Goal: Task Accomplishment & Management: Complete application form

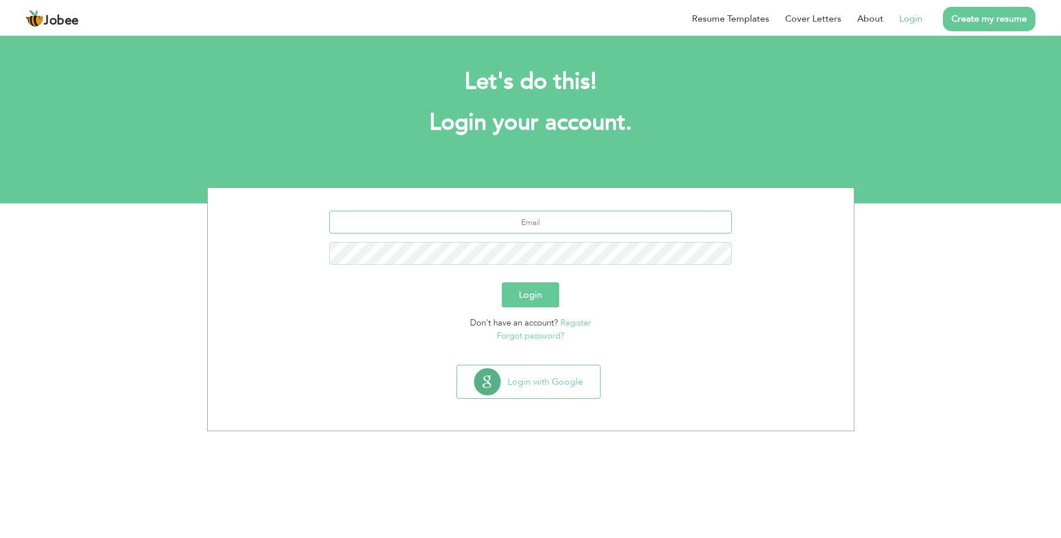
click at [533, 213] on input "text" at bounding box center [530, 222] width 403 height 23
type input "usmanmughal6t9@gmail.com"
click at [502, 282] on button "Login" at bounding box center [530, 294] width 57 height 25
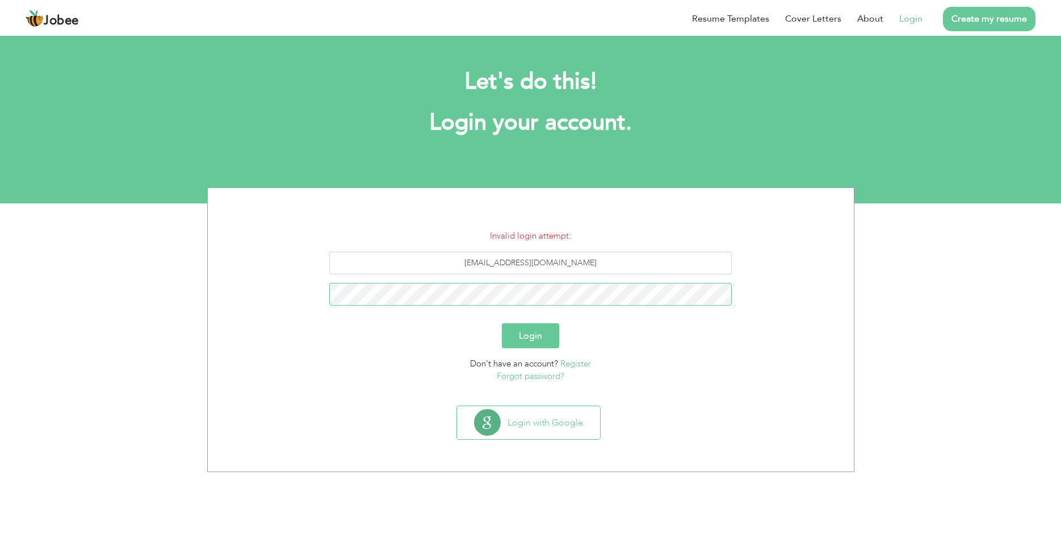
click at [502, 323] on button "Login" at bounding box center [530, 335] width 57 height 25
click at [595, 266] on input "[EMAIL_ADDRESS][DOMAIN_NAME]" at bounding box center [530, 263] width 403 height 23
type input "usmanweb007@gmail.com"
click at [502, 323] on button "Login" at bounding box center [530, 335] width 57 height 25
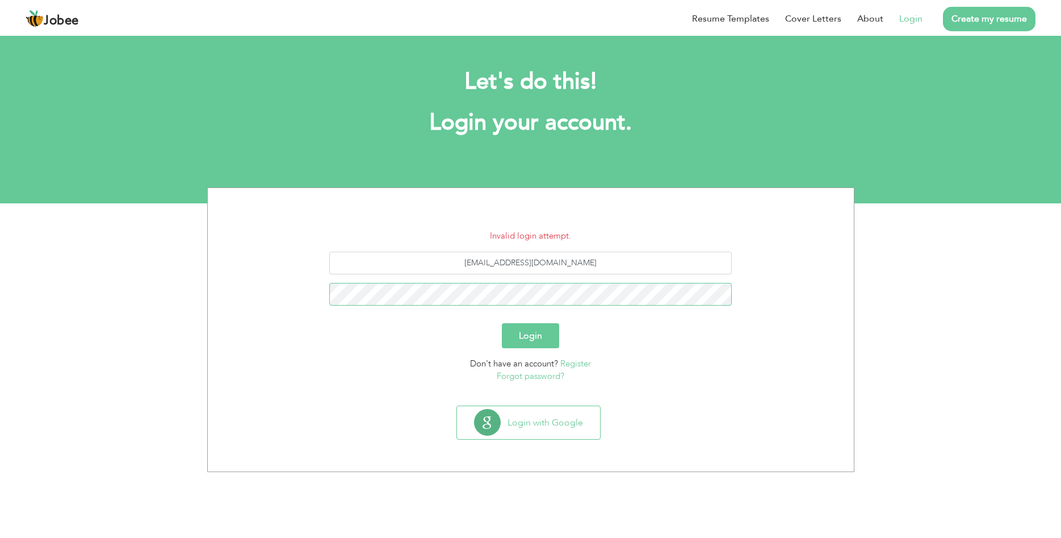
click at [502, 323] on button "Login" at bounding box center [530, 335] width 57 height 25
click at [536, 264] on input "usmanweb007@gmail.com" at bounding box center [530, 263] width 403 height 23
type input "usmanweb009@gmail.com"
click at [502, 323] on button "Login" at bounding box center [530, 335] width 57 height 25
click at [544, 378] on link "Forgot password?" at bounding box center [531, 375] width 68 height 11
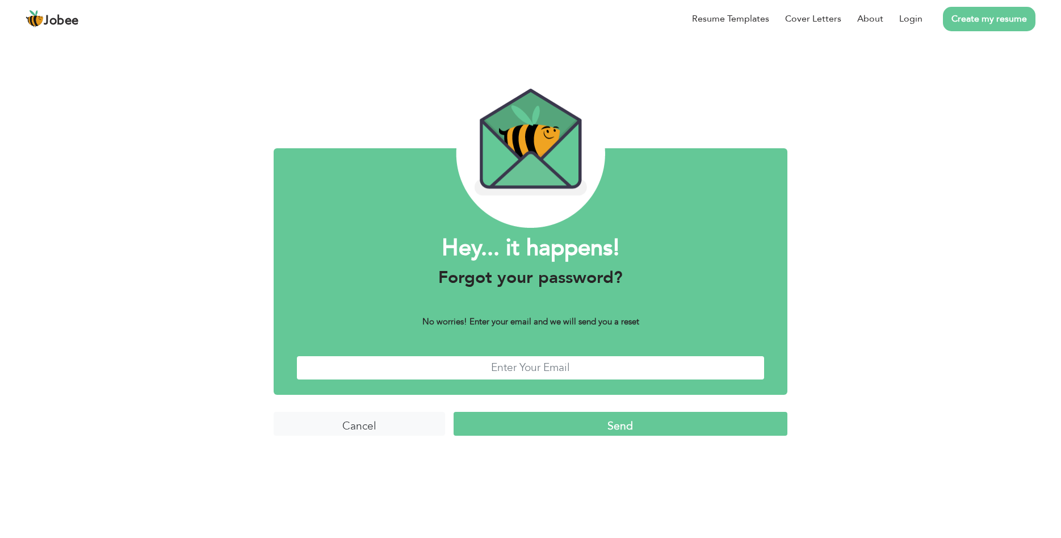
click at [546, 372] on input "text" at bounding box center [530, 367] width 468 height 24
type input "usmanweb009@gmail.com"
click at [642, 429] on input "Send" at bounding box center [621, 424] width 334 height 24
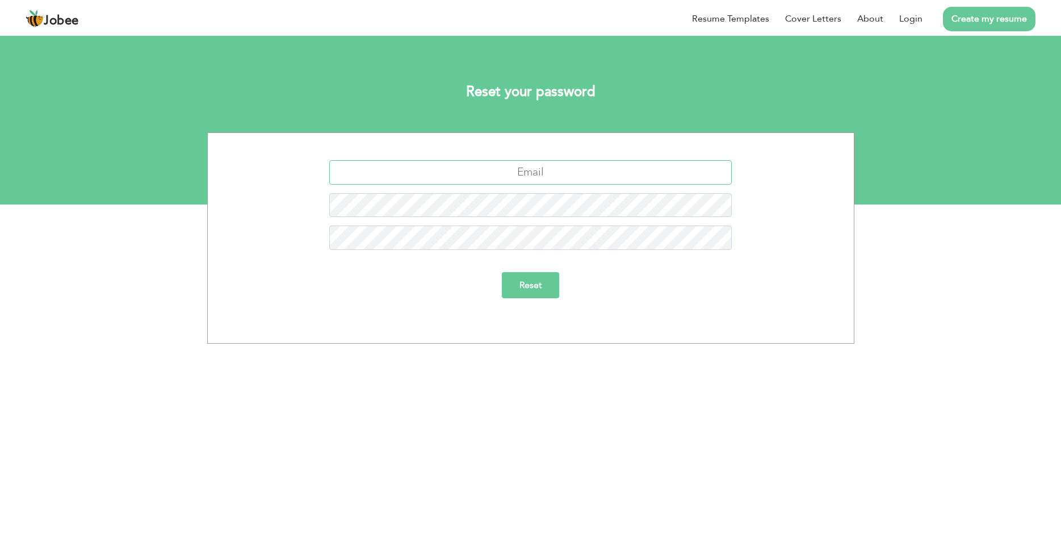
click at [564, 173] on input "text" at bounding box center [530, 172] width 403 height 24
type input "[EMAIL_ADDRESS][DOMAIN_NAME]"
click at [537, 271] on form "usmanweb009@gmail.com Reset" at bounding box center [530, 233] width 629 height 146
click at [533, 285] on input "Reset" at bounding box center [530, 285] width 57 height 26
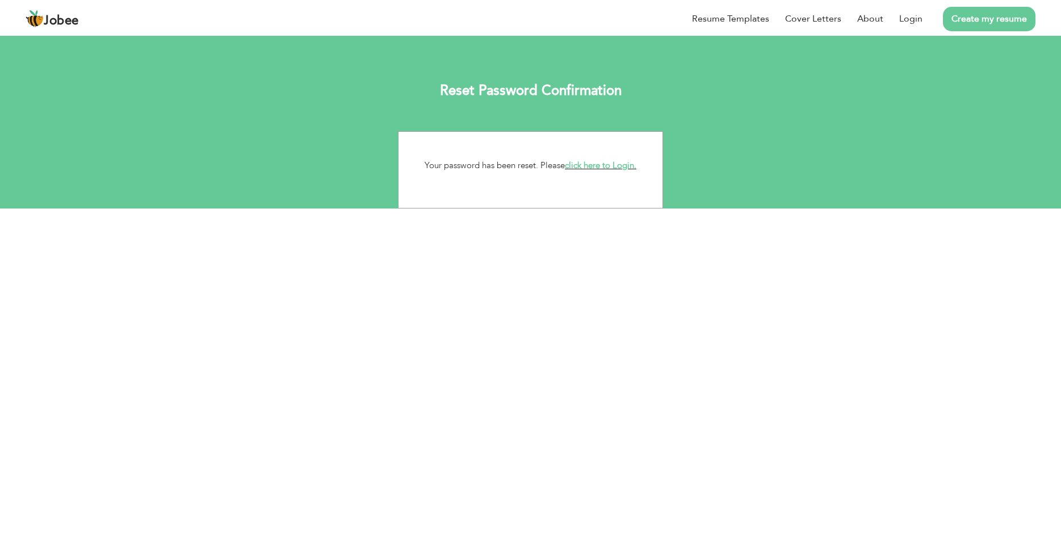
click at [600, 162] on link "click here to Login." at bounding box center [601, 165] width 72 height 11
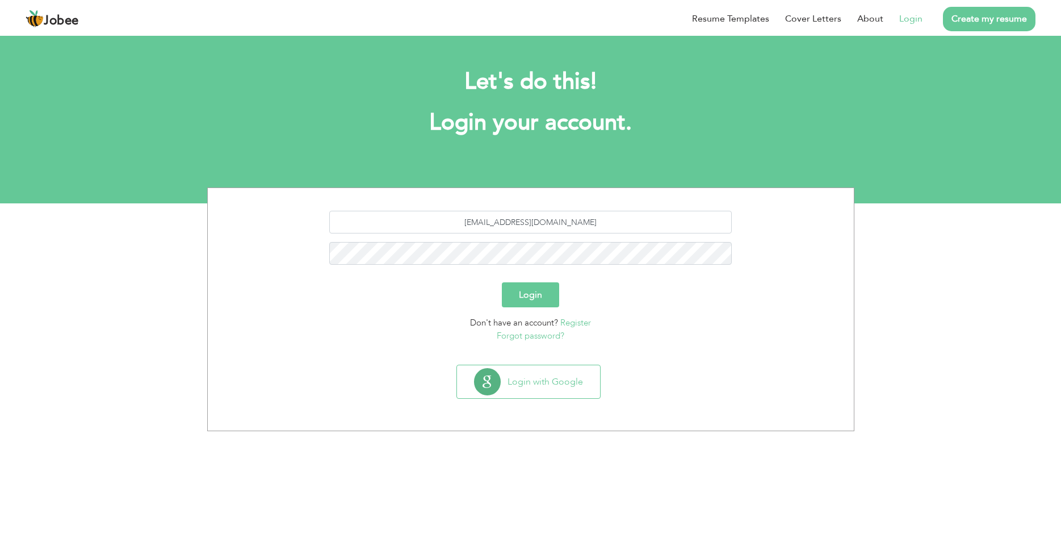
click at [537, 288] on button "Login" at bounding box center [530, 294] width 57 height 25
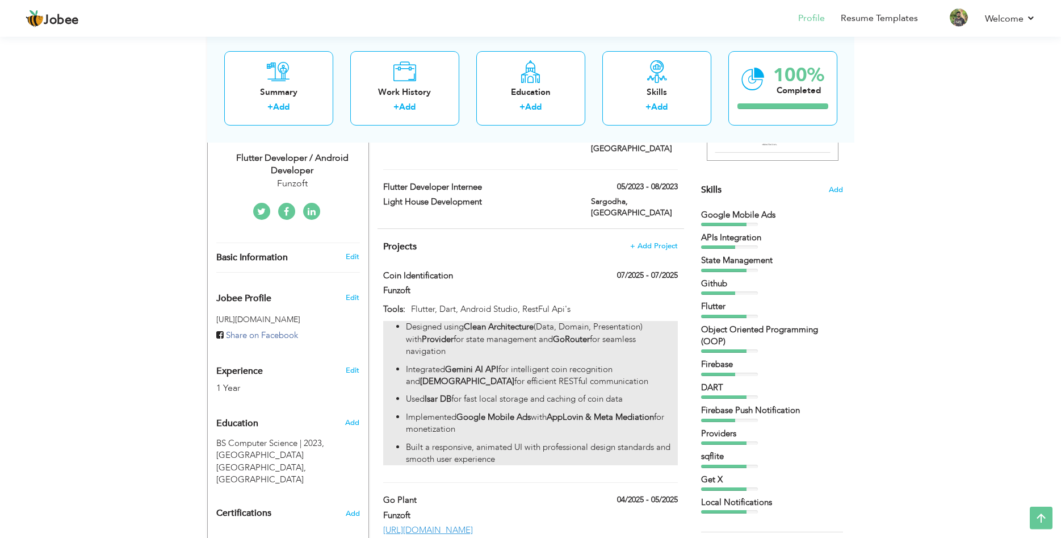
scroll to position [253, 0]
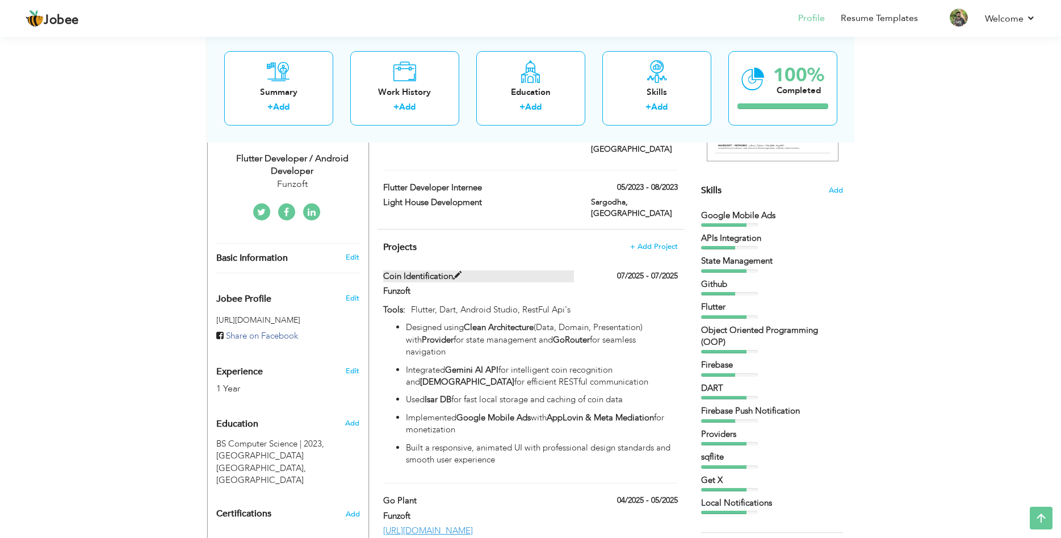
click at [496, 270] on label "Coin Identification" at bounding box center [478, 276] width 191 height 12
type input "Coin Identification"
type input "Funzoft"
type input "07/2025"
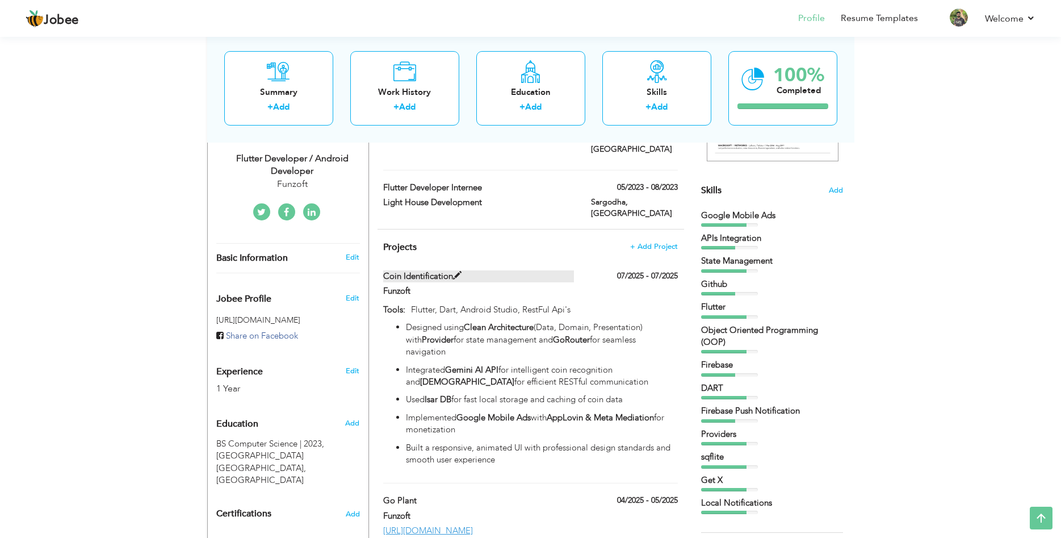
type input "Flutter, Dart, Android Studio, RestFul Api's"
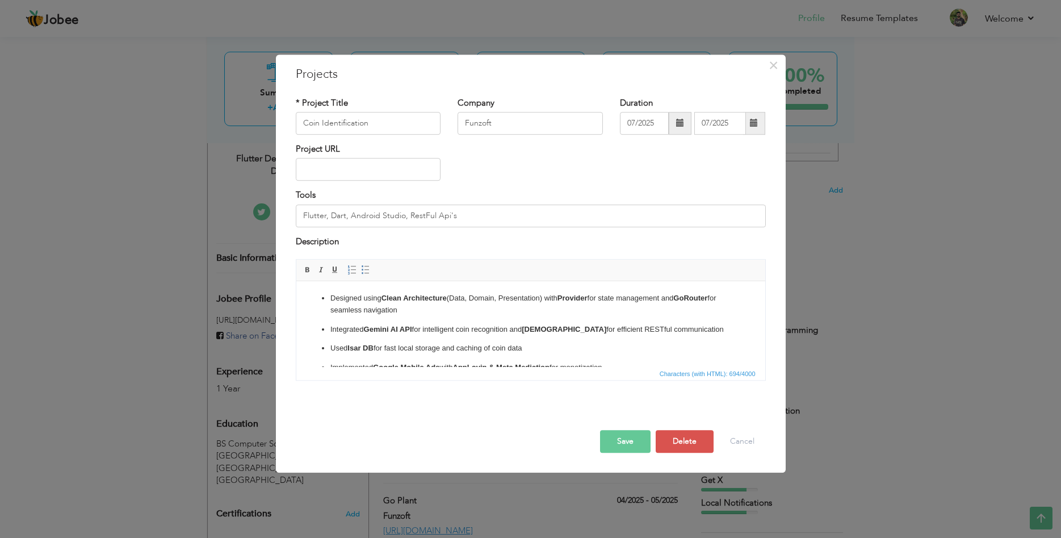
scroll to position [0, 0]
click at [412, 170] on input "text" at bounding box center [368, 169] width 145 height 23
paste input "[URL][DOMAIN_NAME]"
type input "[URL][DOMAIN_NAME]"
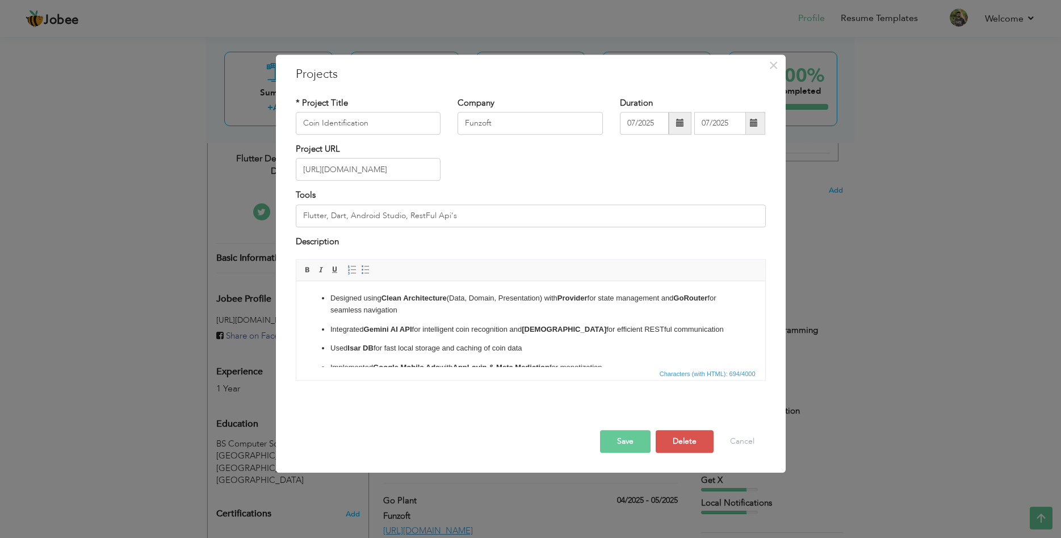
click at [613, 442] on button "Save" at bounding box center [625, 441] width 51 height 23
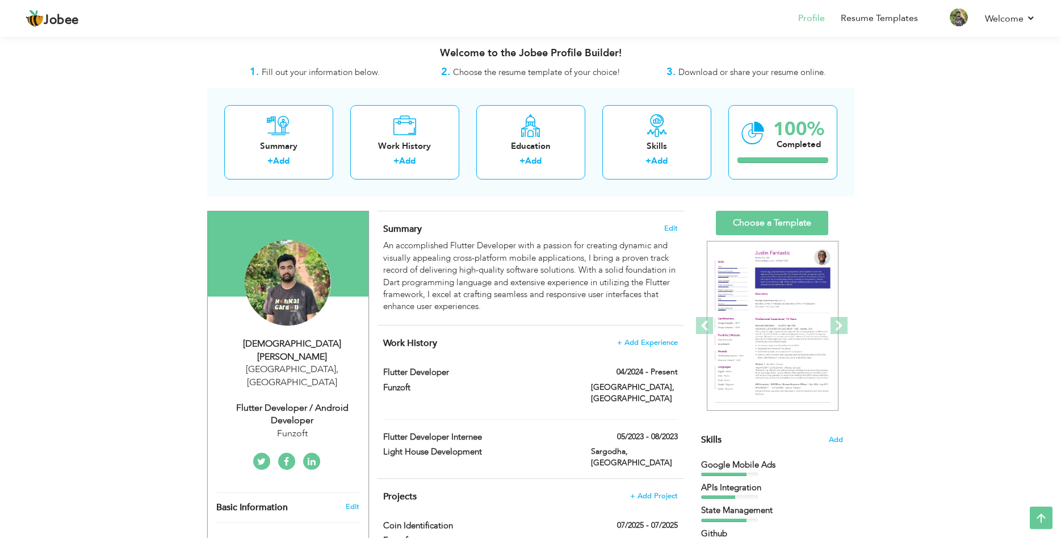
scroll to position [0, 0]
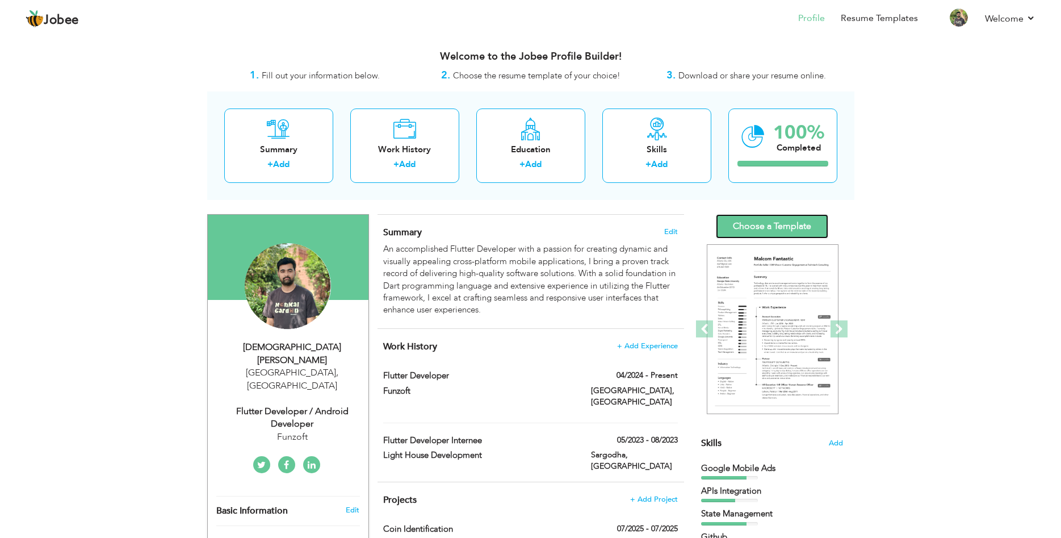
click at [790, 232] on link "Choose a Template" at bounding box center [772, 226] width 112 height 24
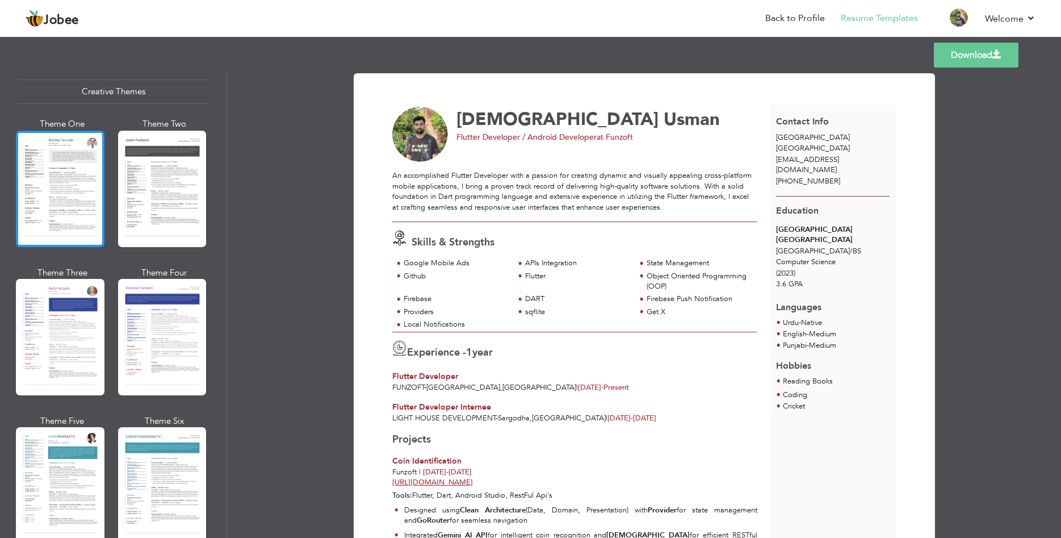
scroll to position [1347, 0]
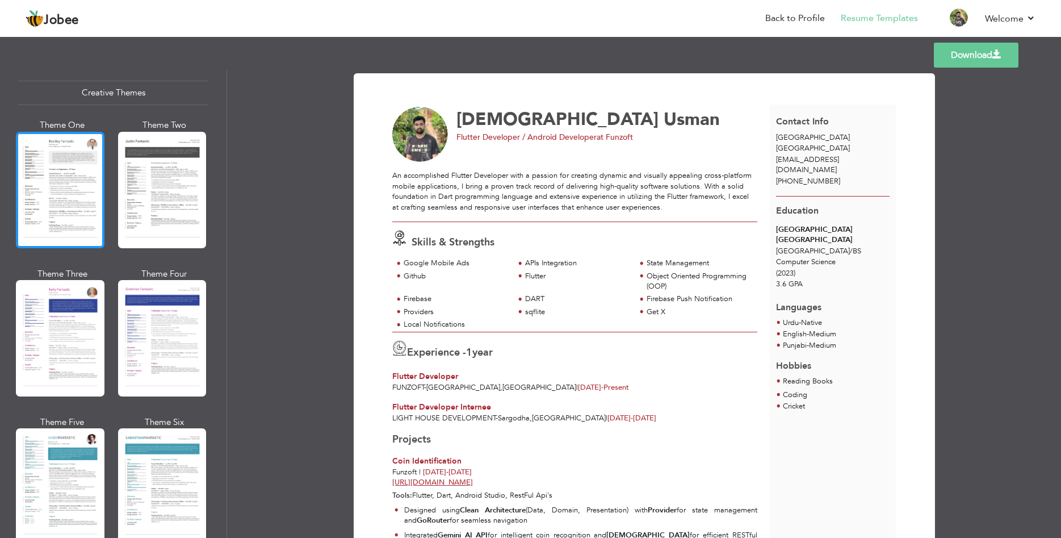
click at [91, 216] on div at bounding box center [60, 190] width 89 height 116
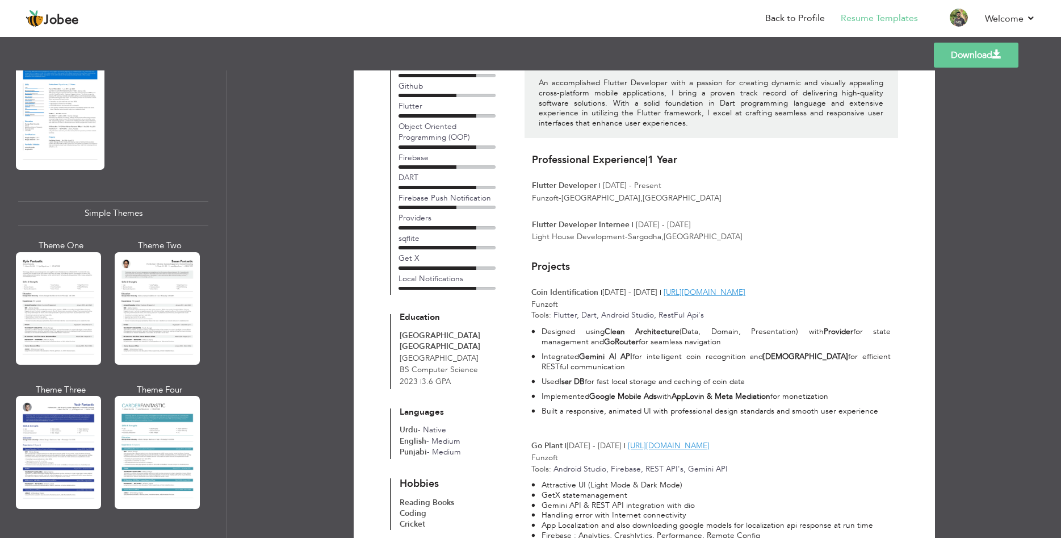
scroll to position [1875, 0]
click at [74, 341] on div at bounding box center [58, 308] width 85 height 112
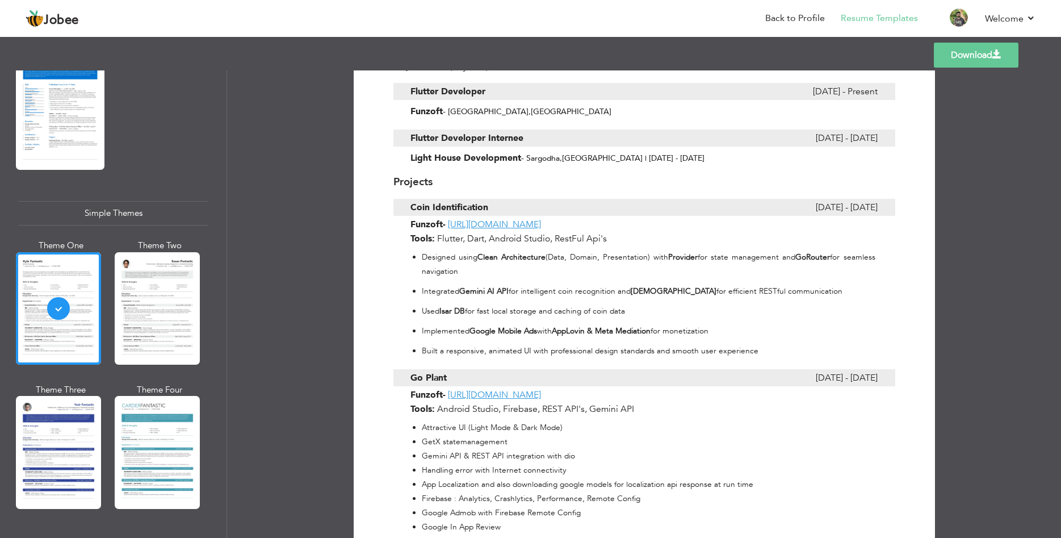
scroll to position [330, 0]
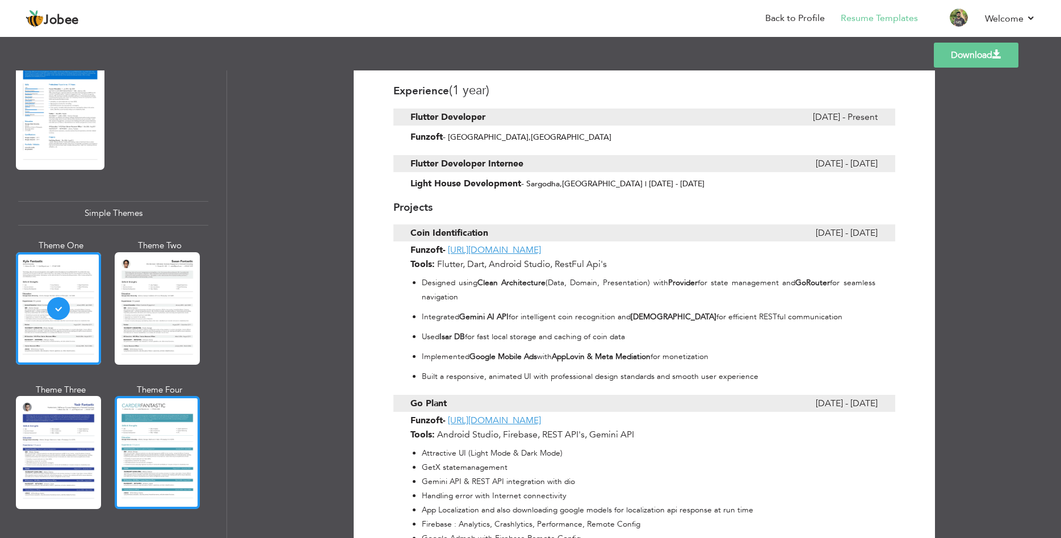
click at [157, 488] on div at bounding box center [157, 452] width 85 height 112
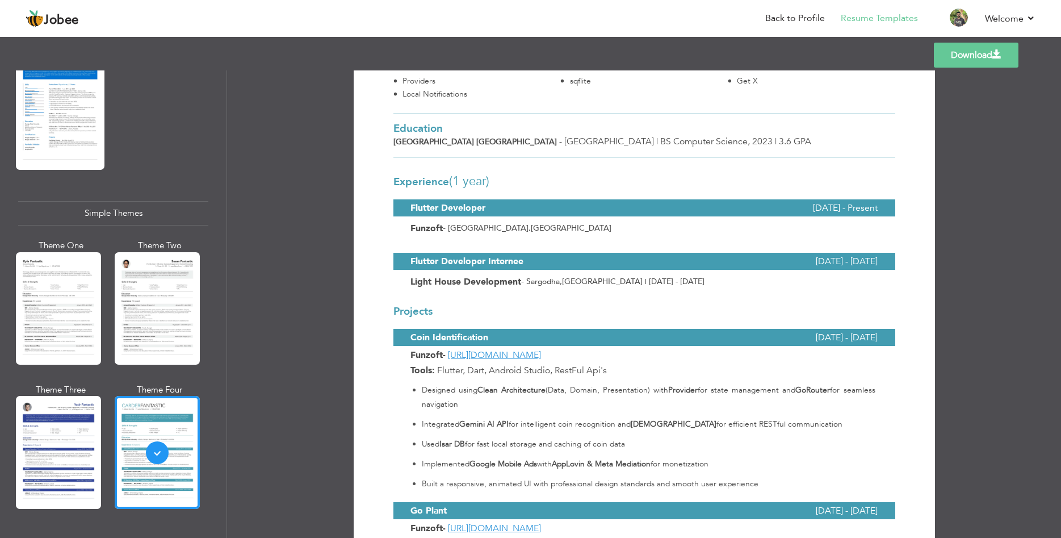
scroll to position [288, 0]
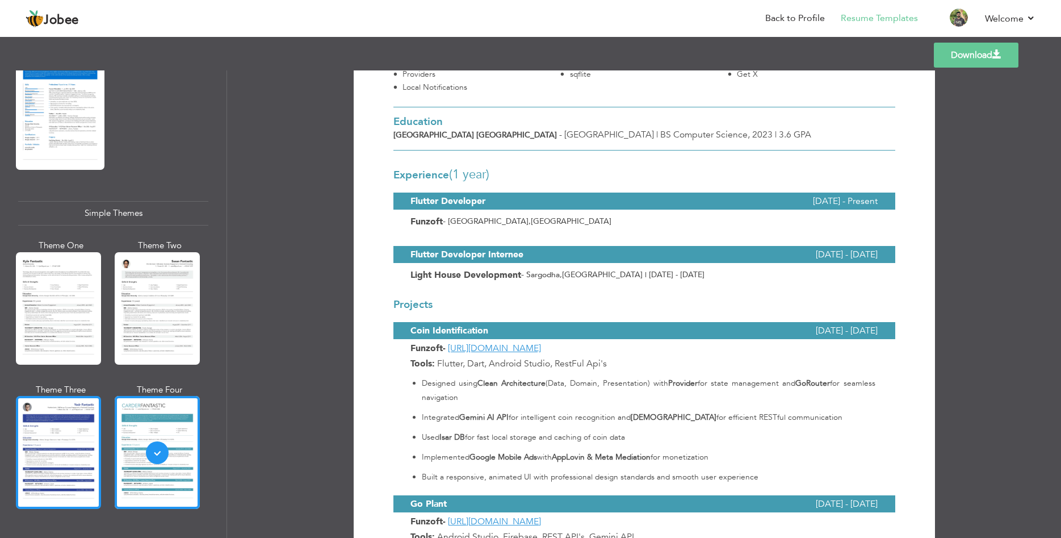
click at [28, 460] on div at bounding box center [58, 452] width 85 height 112
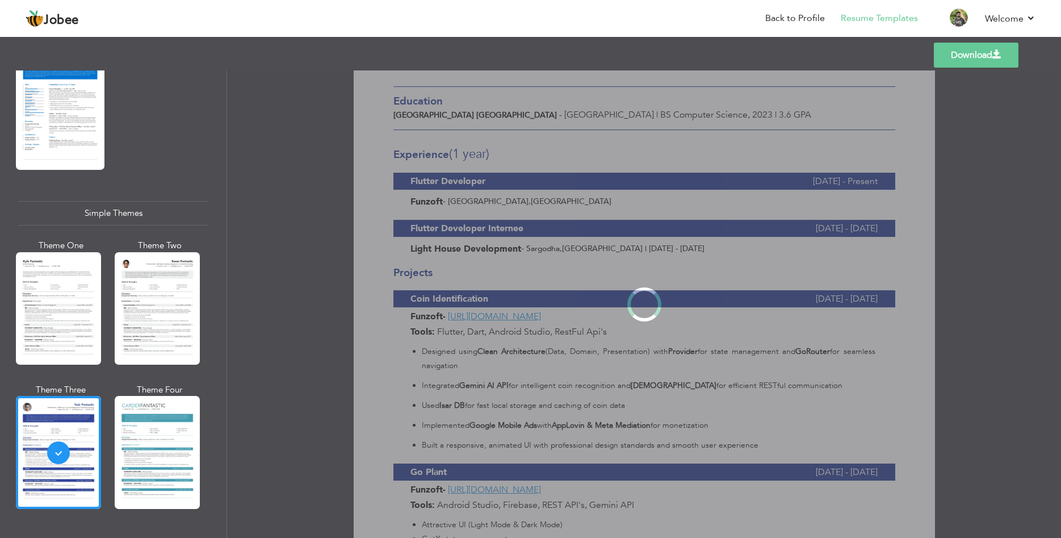
scroll to position [0, 0]
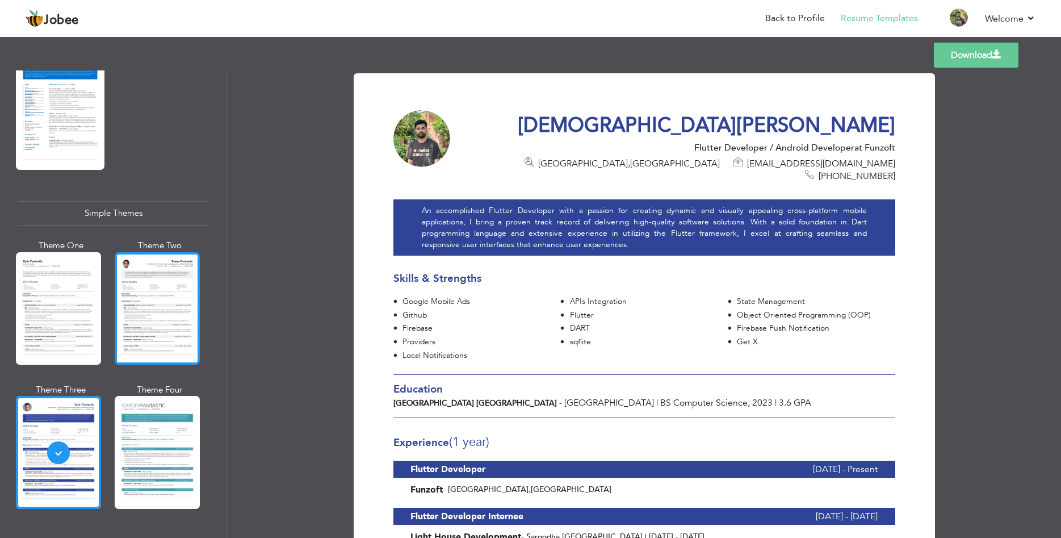
click at [131, 340] on div at bounding box center [157, 308] width 85 height 112
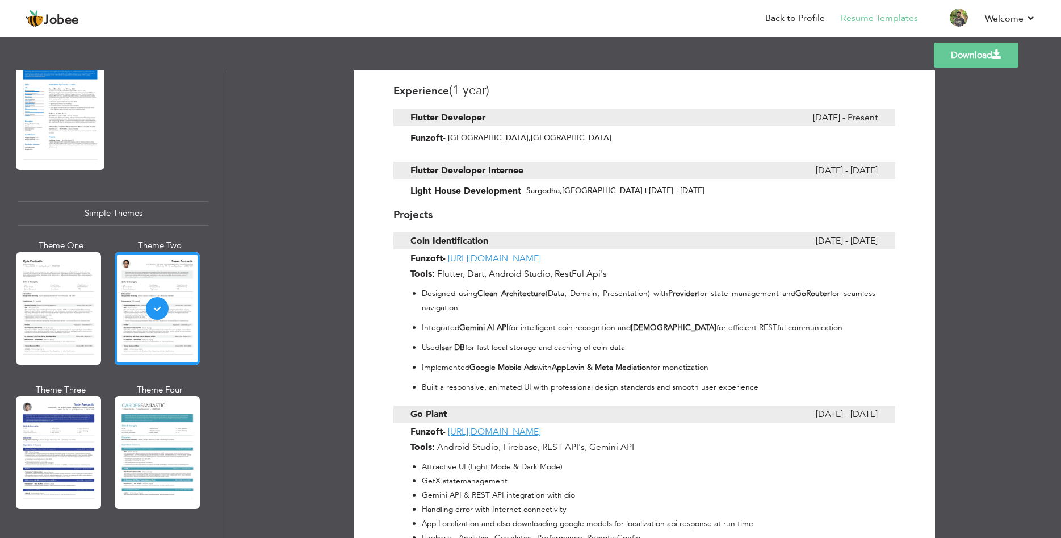
scroll to position [385, 0]
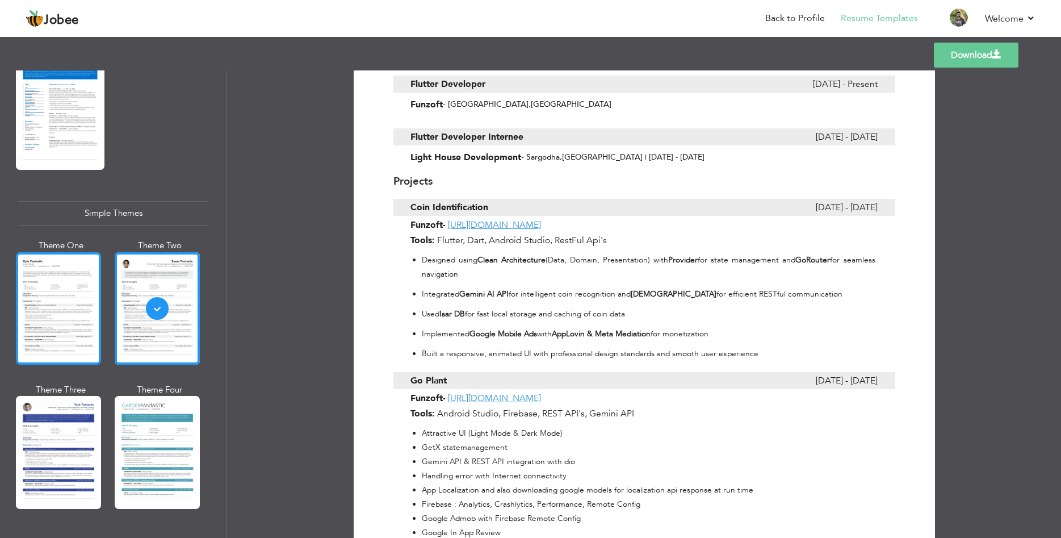
click at [57, 335] on div at bounding box center [58, 308] width 85 height 112
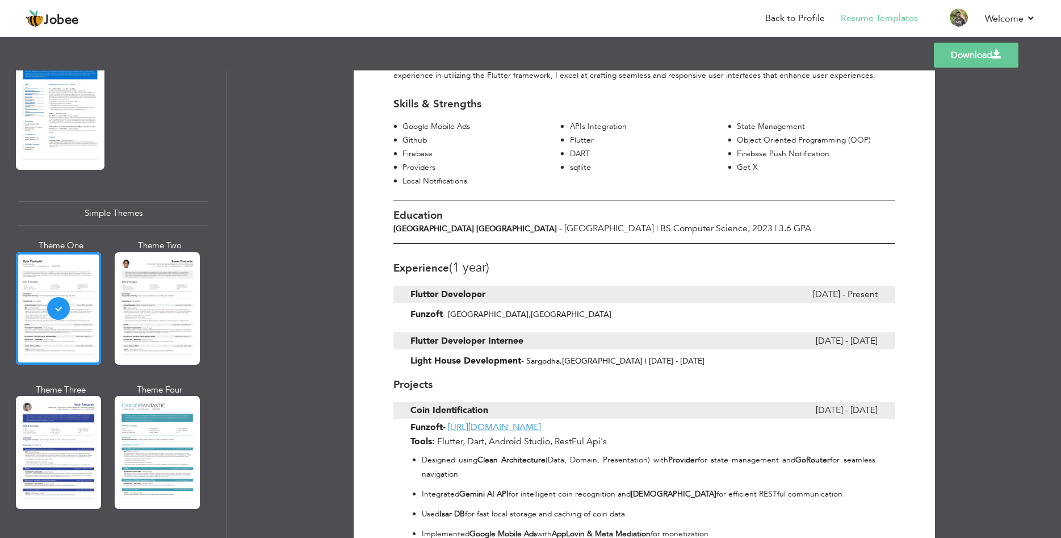
scroll to position [0, 0]
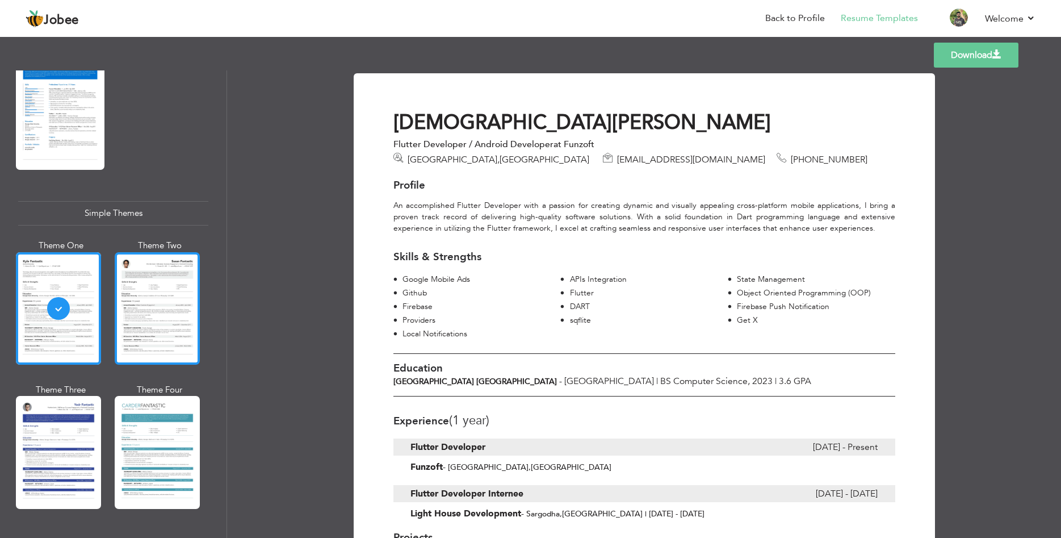
click at [167, 315] on div at bounding box center [157, 308] width 85 height 112
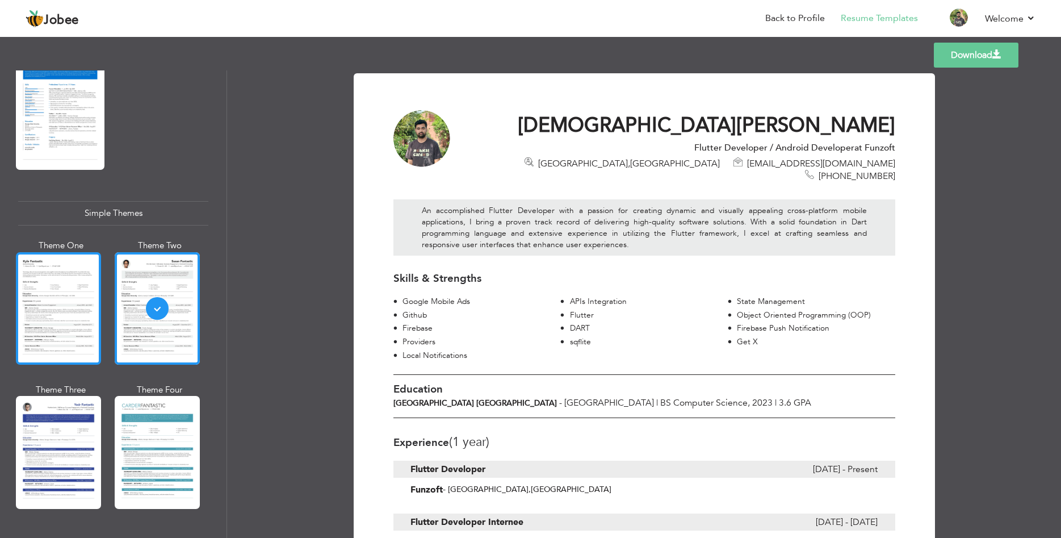
click at [61, 324] on div at bounding box center [58, 308] width 85 height 112
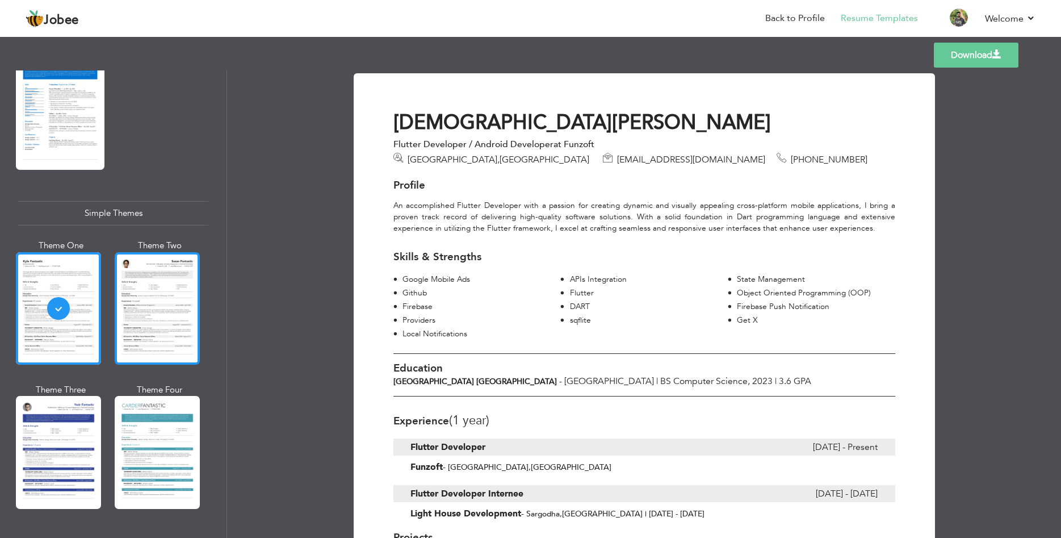
click at [145, 331] on div at bounding box center [157, 308] width 85 height 112
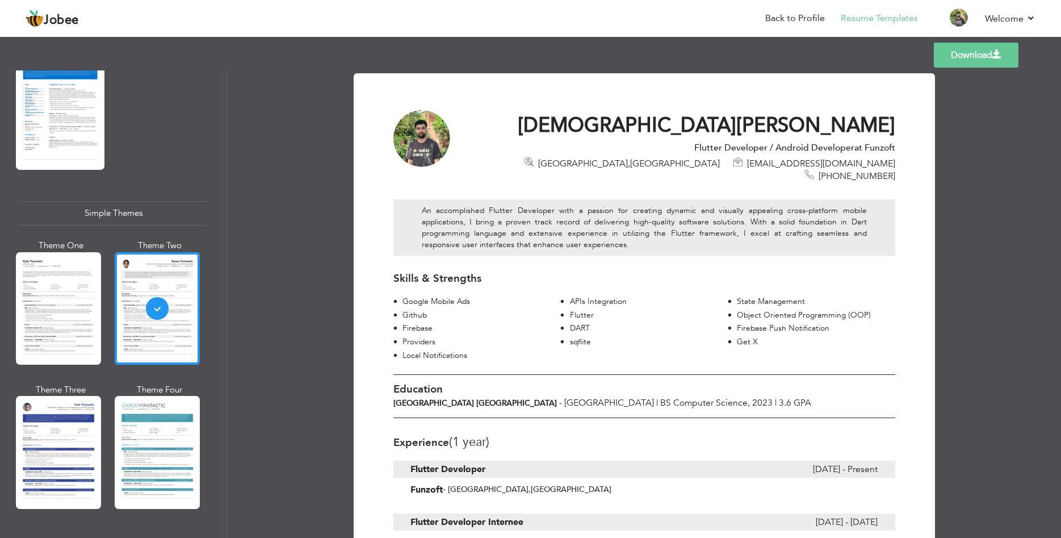
click at [977, 51] on link "Download" at bounding box center [976, 55] width 85 height 25
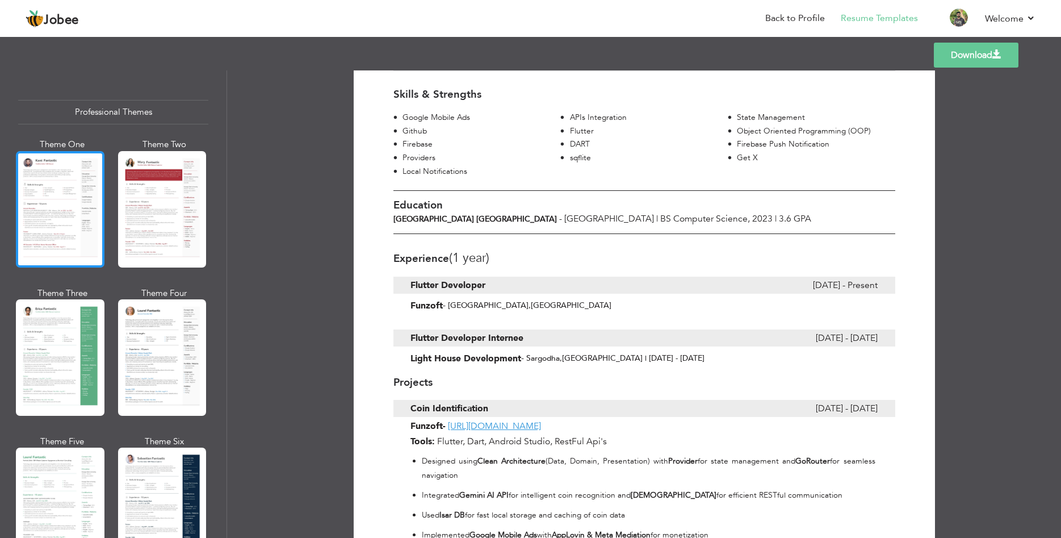
click at [82, 259] on div at bounding box center [60, 209] width 89 height 116
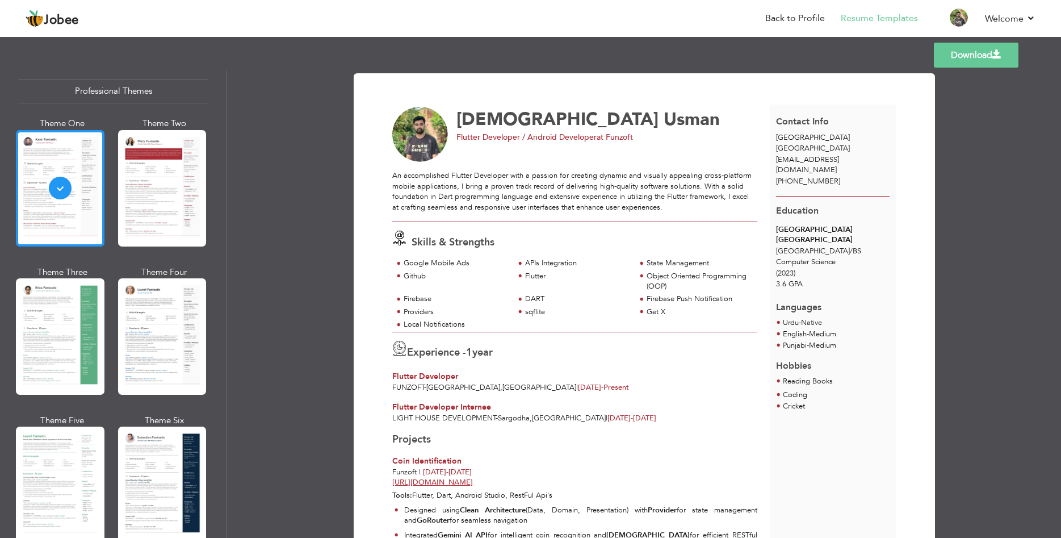
scroll to position [22, 0]
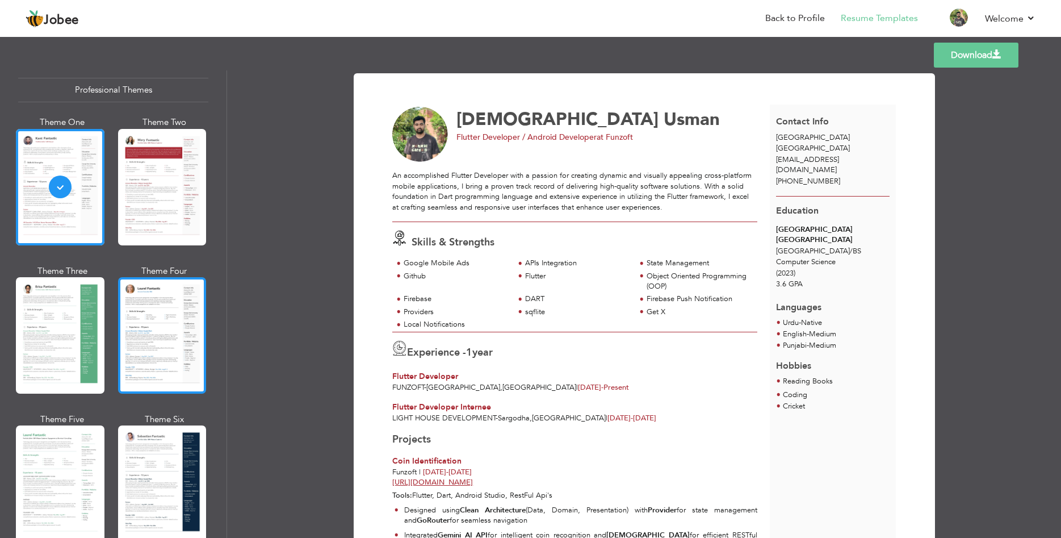
click at [139, 325] on div at bounding box center [162, 335] width 89 height 116
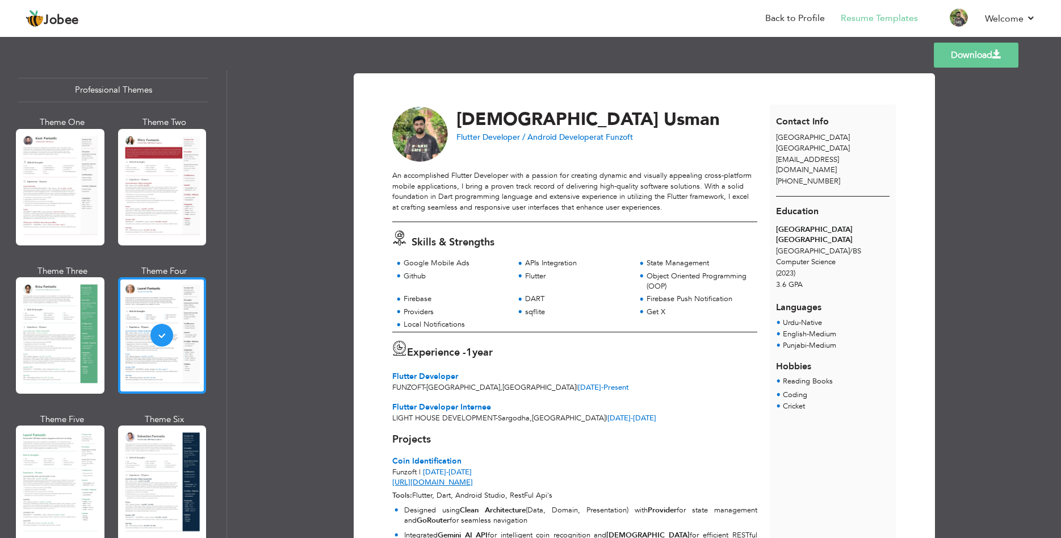
scroll to position [86, 0]
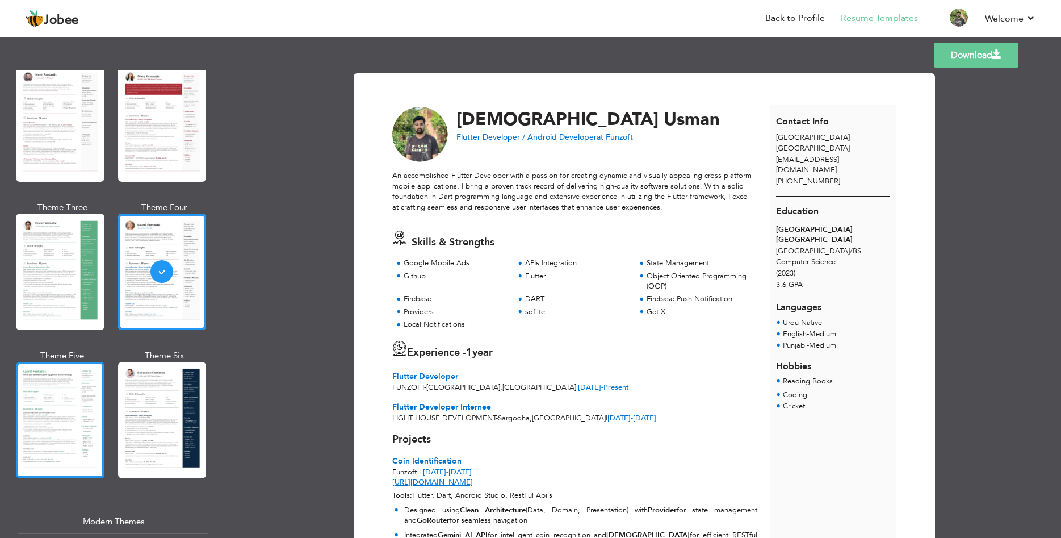
click at [84, 368] on div at bounding box center [60, 420] width 89 height 116
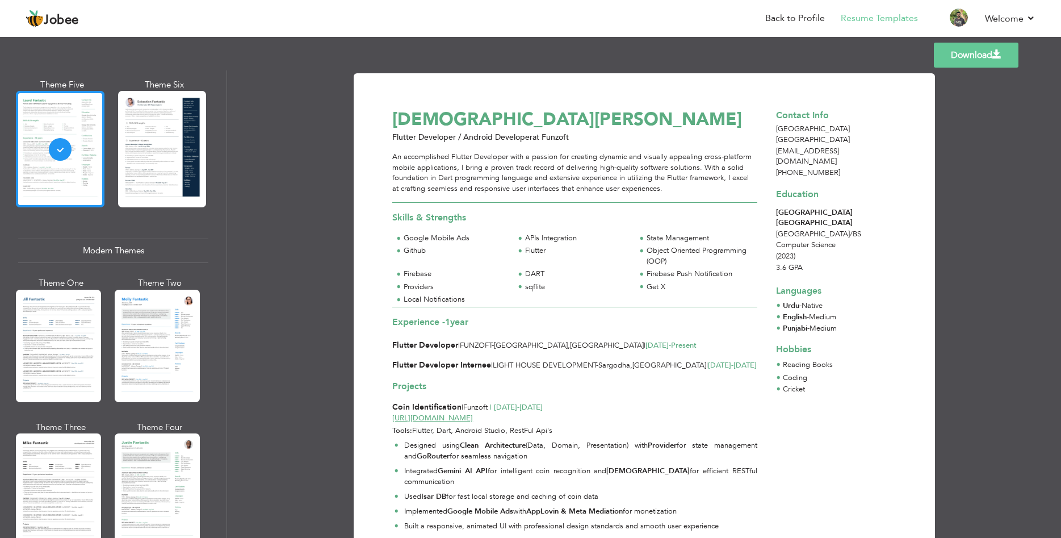
scroll to position [459, 0]
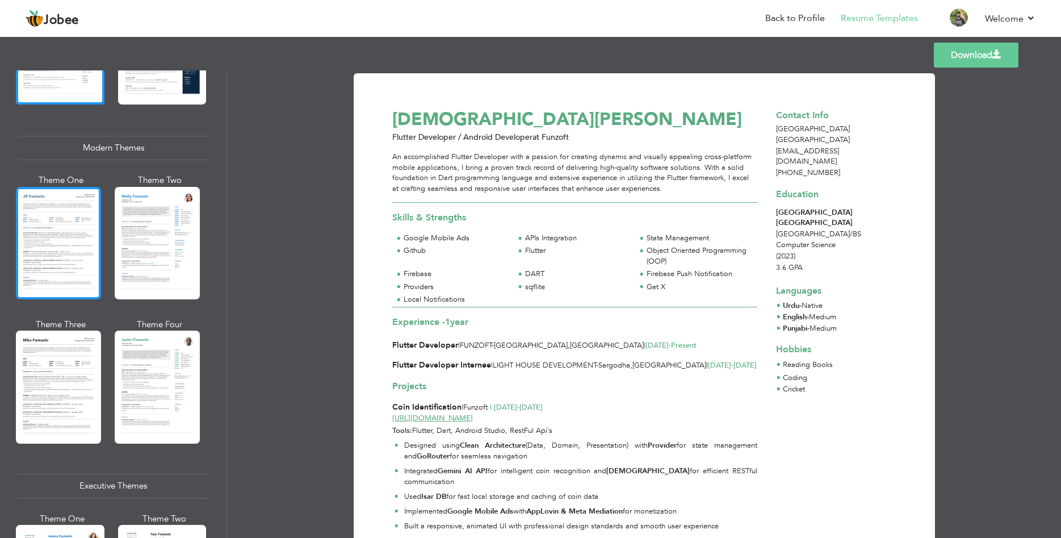
click at [62, 291] on div at bounding box center [58, 243] width 85 height 112
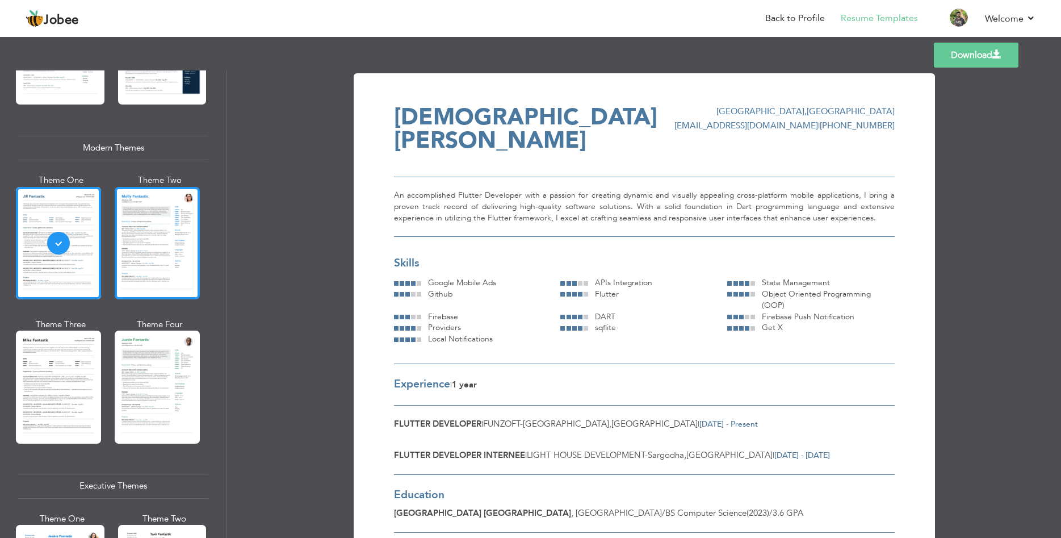
click at [131, 293] on div at bounding box center [157, 243] width 85 height 112
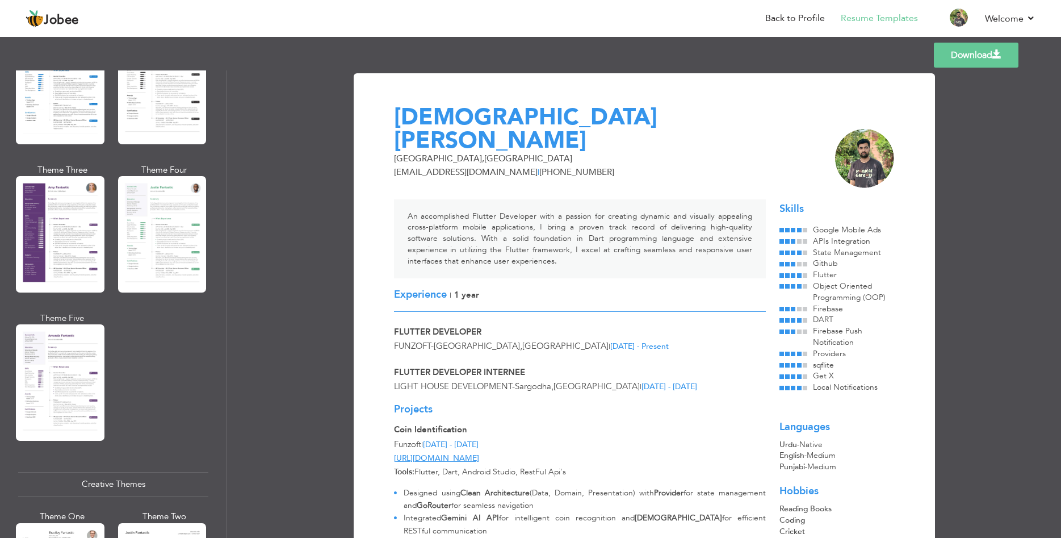
scroll to position [960, 0]
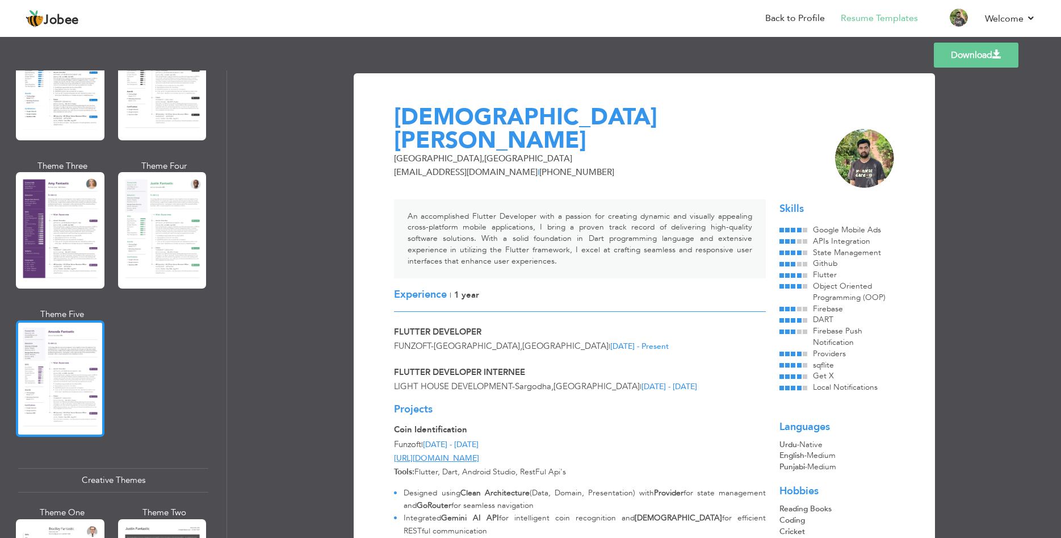
click at [52, 344] on div at bounding box center [60, 378] width 89 height 116
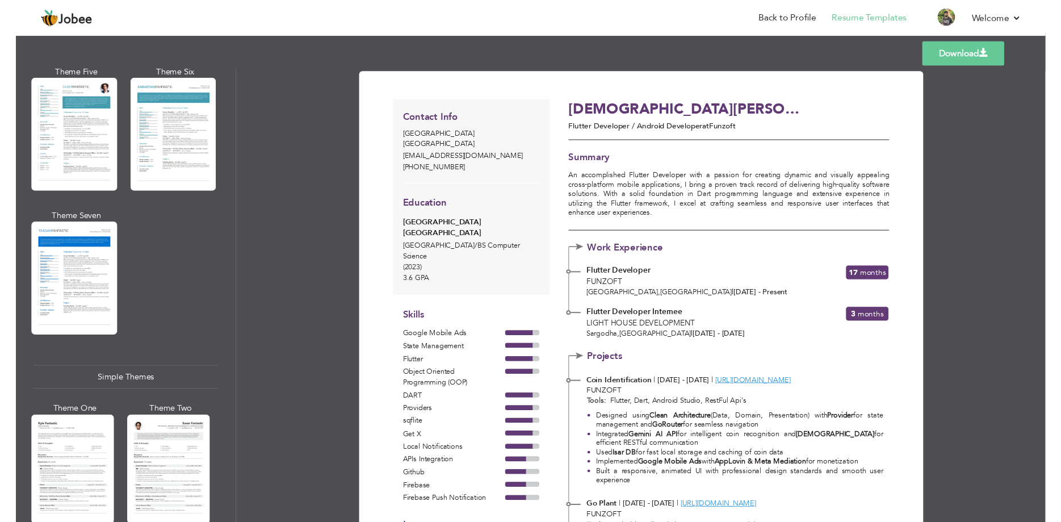
scroll to position [1772, 0]
